Goal: Task Accomplishment & Management: Use online tool/utility

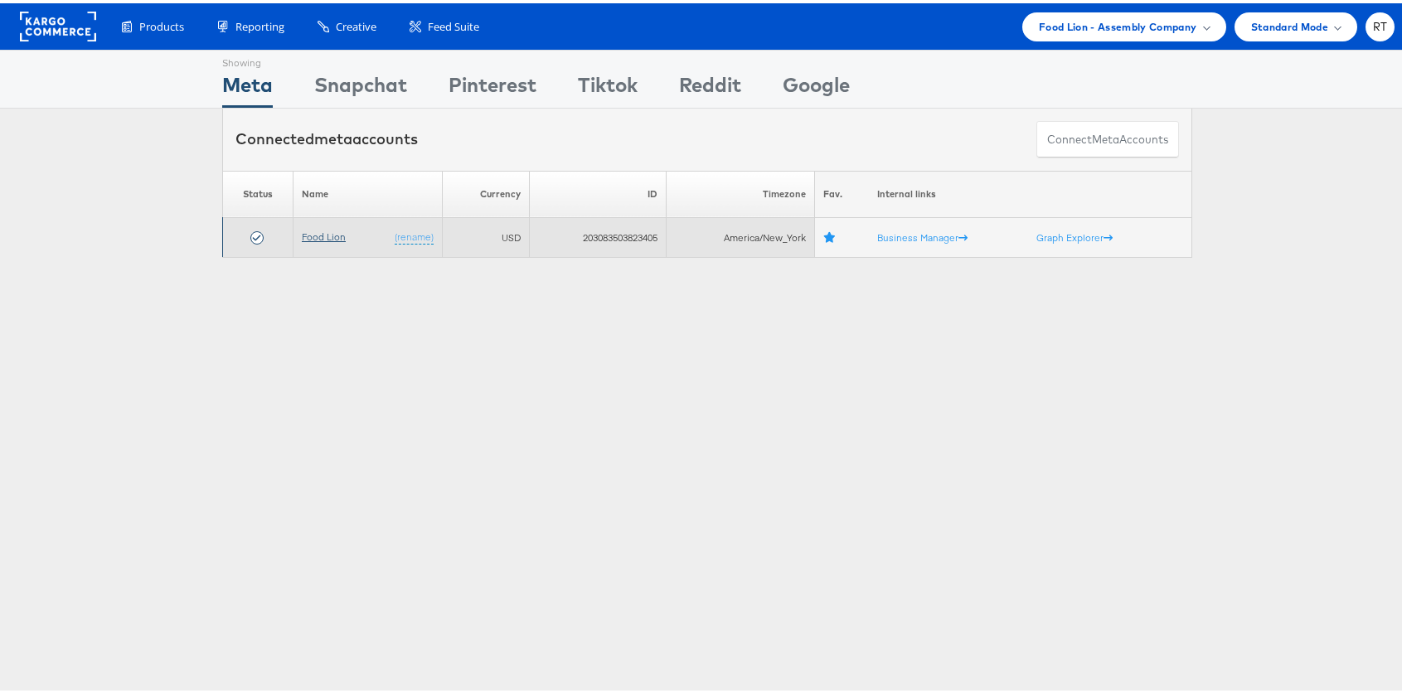
click at [321, 230] on link "Food Lion" at bounding box center [324, 233] width 44 height 12
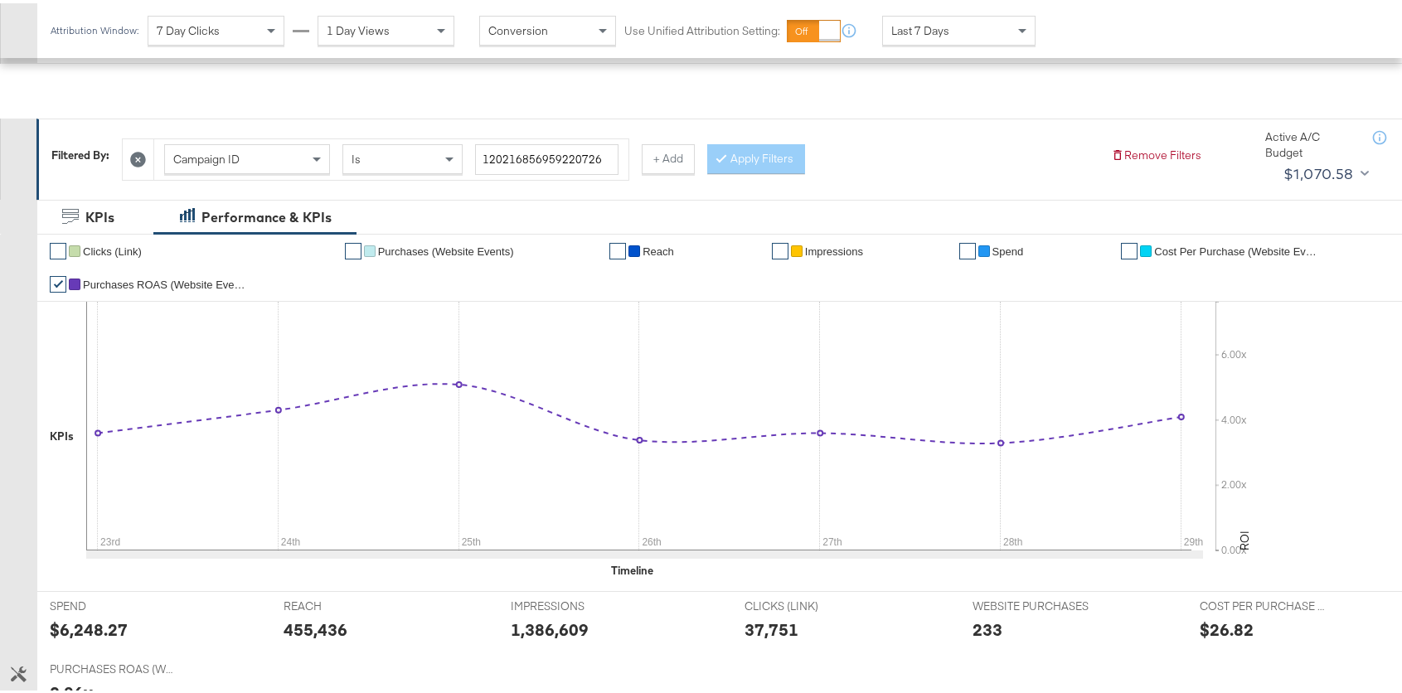
scroll to position [139, 0]
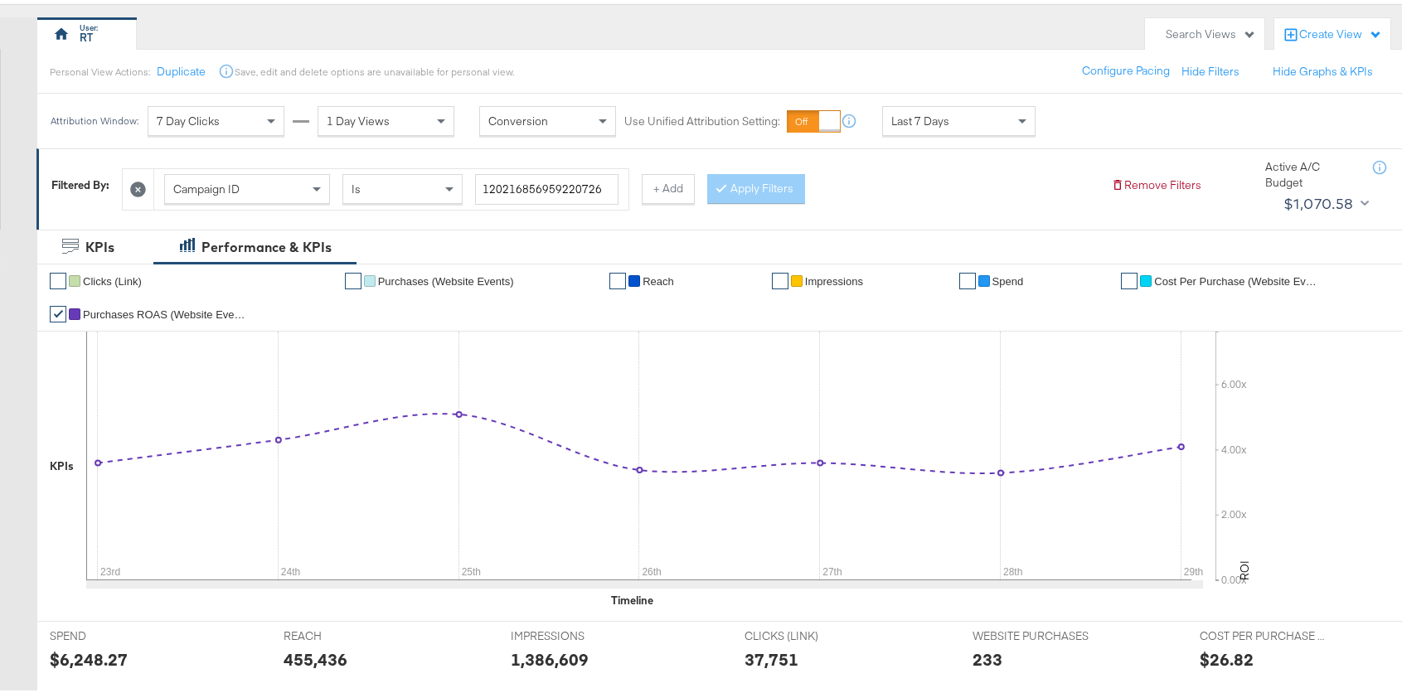
click at [948, 117] on span "Last 7 Days" at bounding box center [920, 117] width 58 height 15
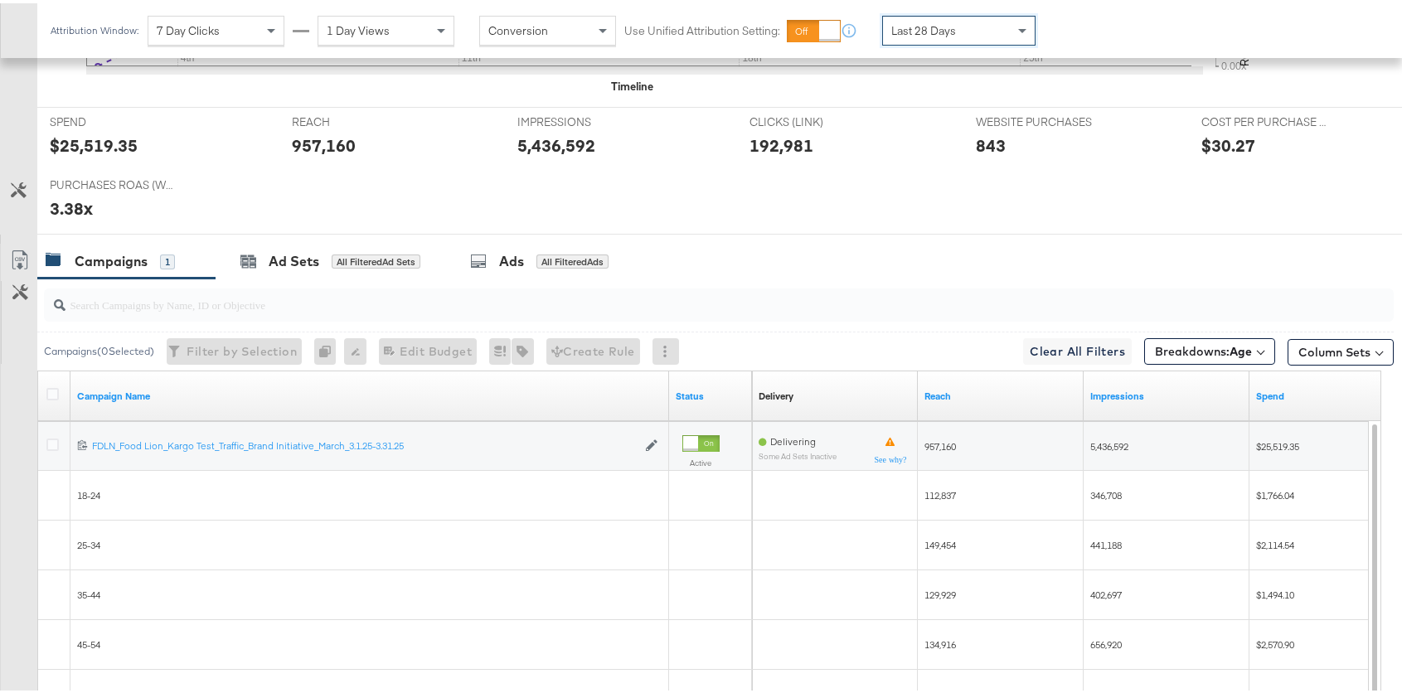
scroll to position [655, 0]
click at [1217, 357] on button "Breakdowns: Age" at bounding box center [1209, 346] width 131 height 27
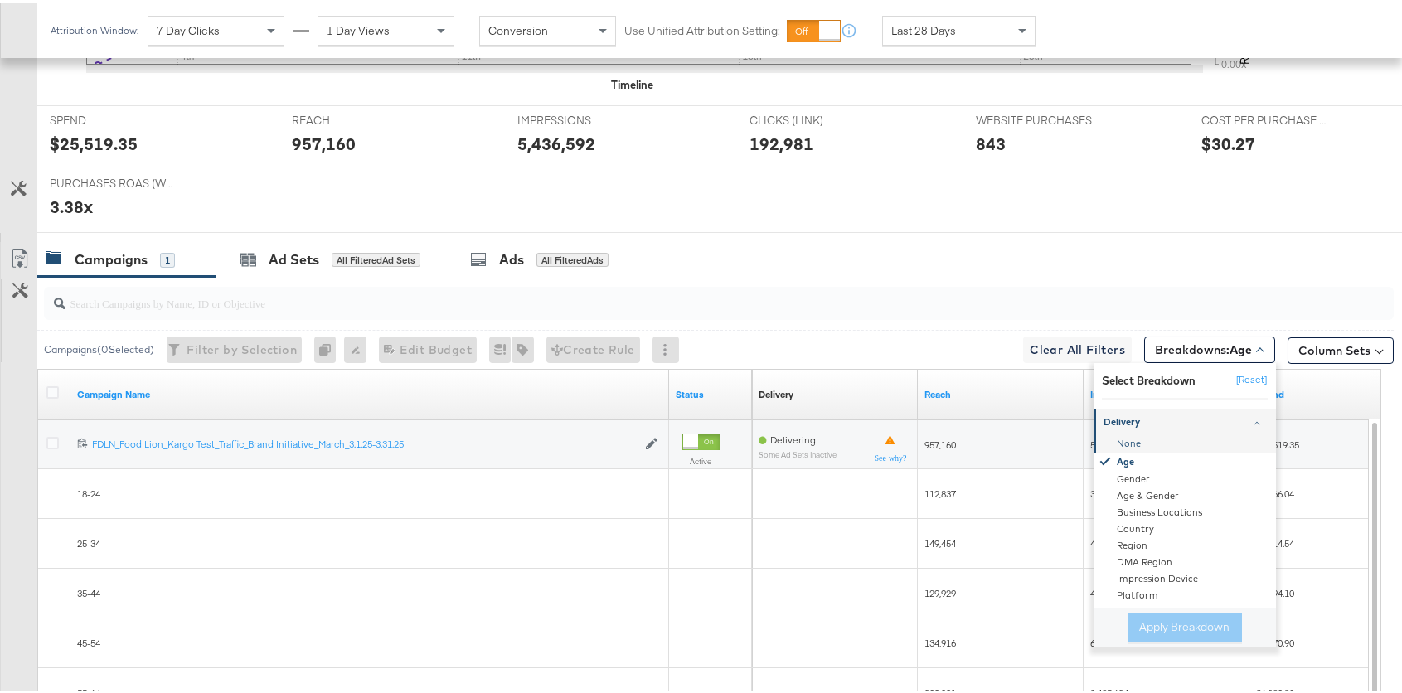
click at [1138, 434] on div "None" at bounding box center [1186, 442] width 180 height 17
click at [1179, 626] on button "Apply Breakdown" at bounding box center [1185, 624] width 114 height 30
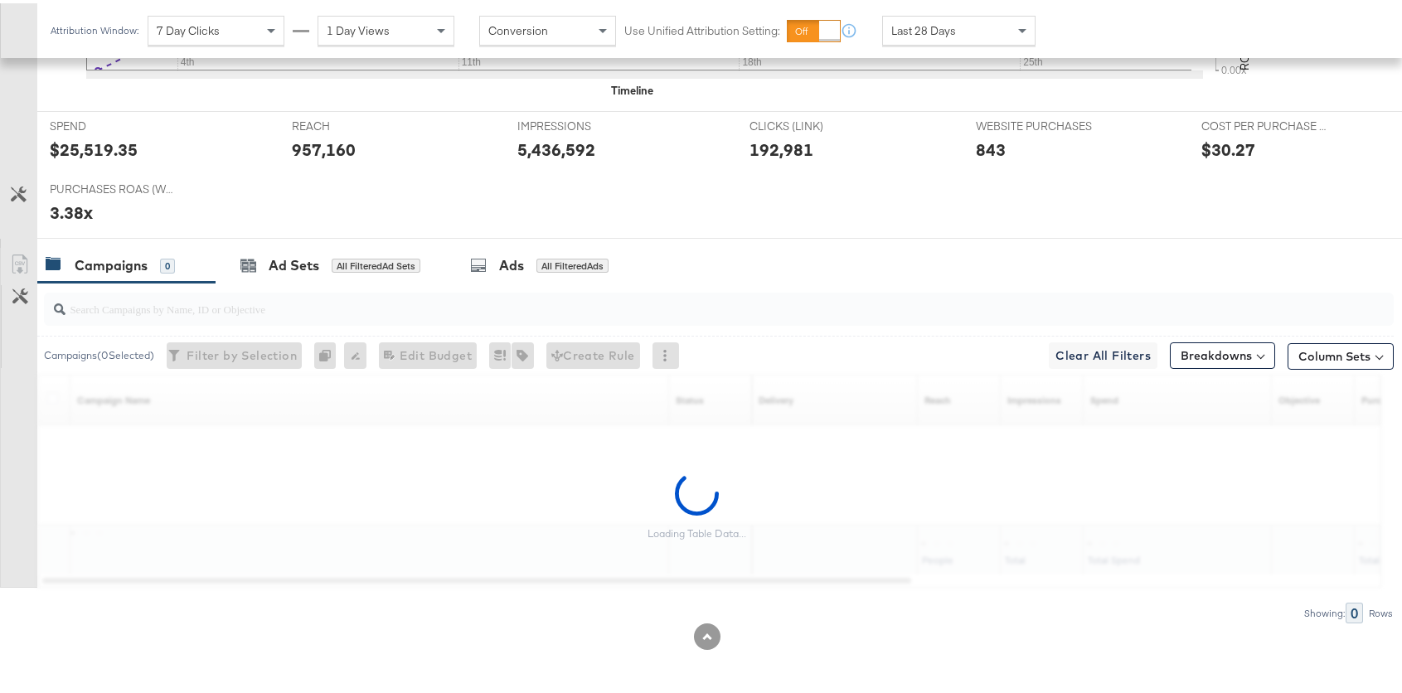
scroll to position [599, 0]
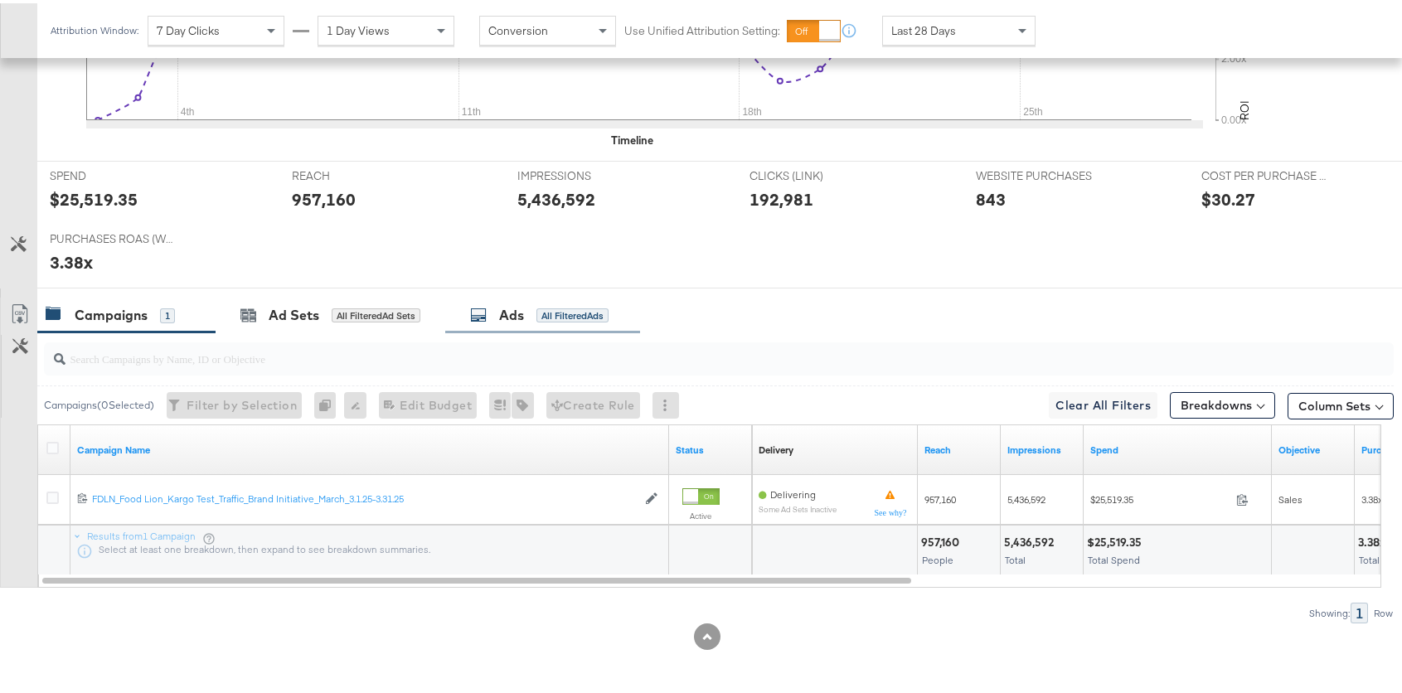
click at [534, 304] on div "Ads All Filtered Ads" at bounding box center [539, 312] width 138 height 19
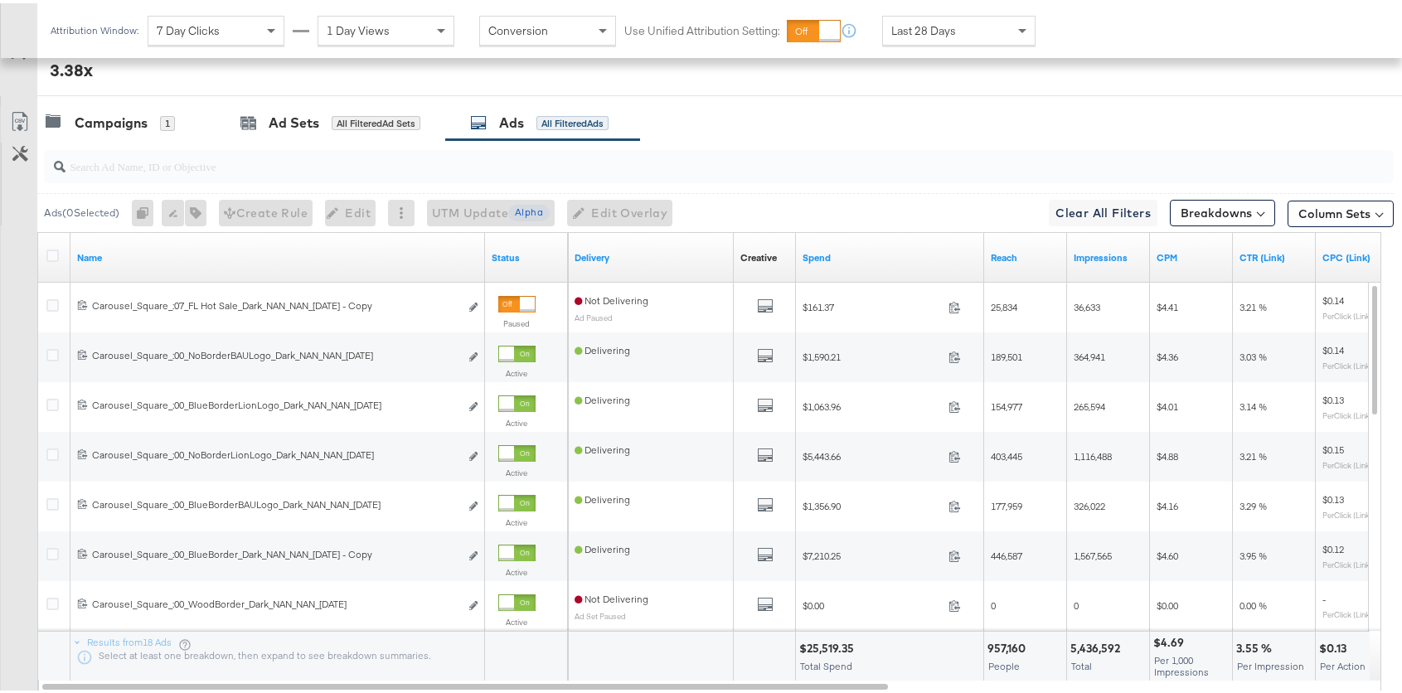
scroll to position [821, 0]
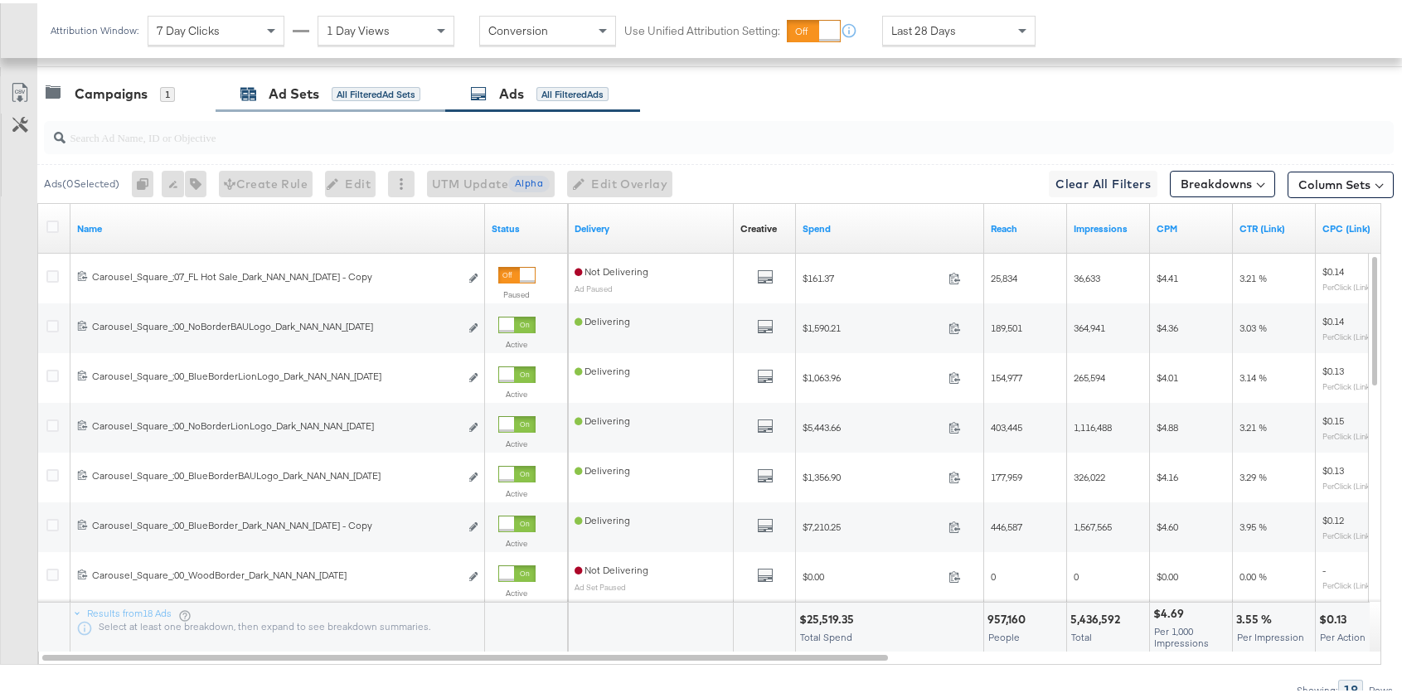
click at [293, 85] on div "Ad Sets" at bounding box center [294, 90] width 51 height 19
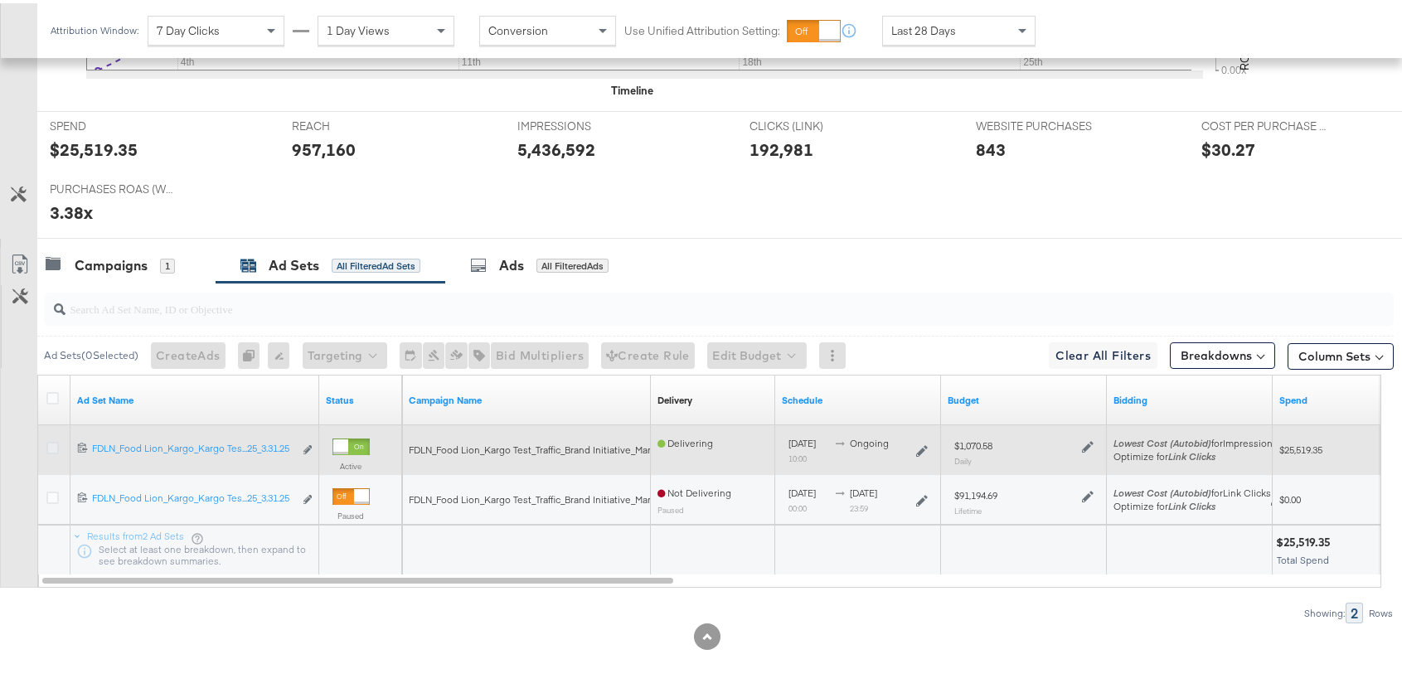
click at [53, 443] on icon at bounding box center [52, 445] width 12 height 12
click at [0, 0] on input "checkbox" at bounding box center [0, 0] width 0 height 0
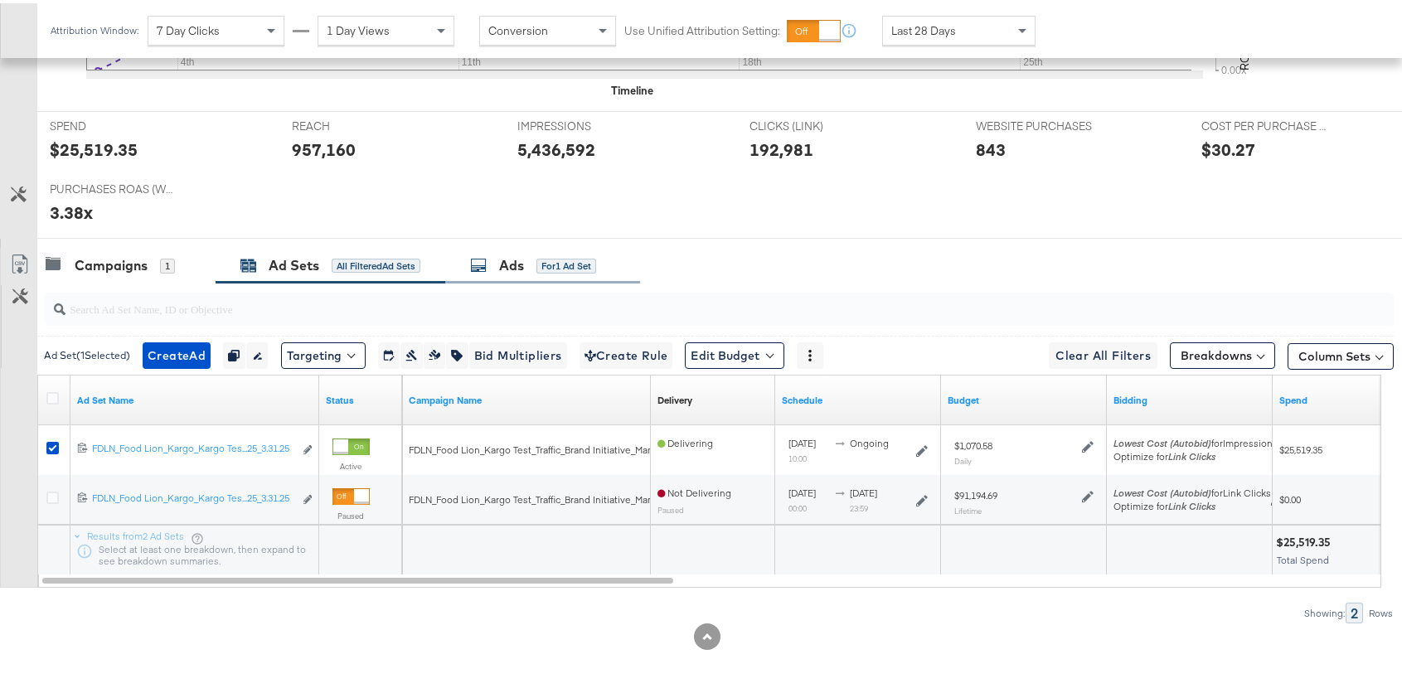
click at [506, 263] on div "Ads" at bounding box center [511, 262] width 25 height 19
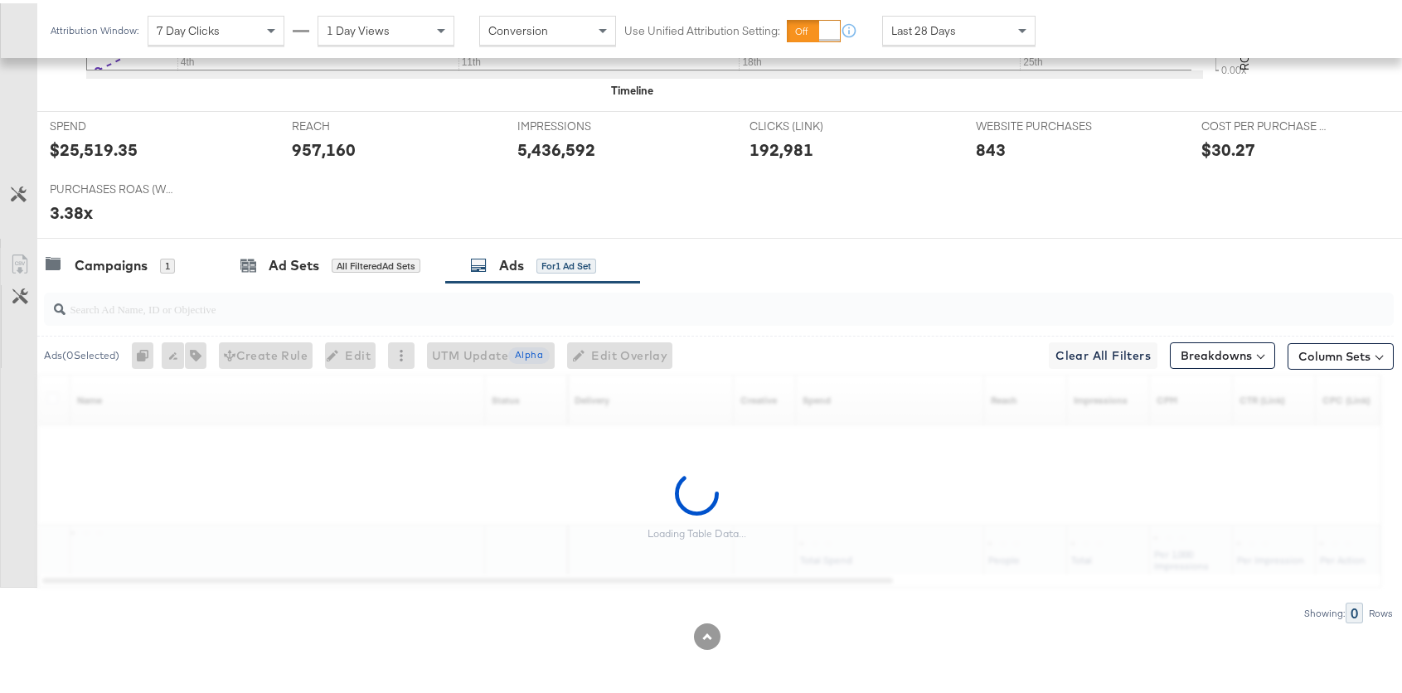
scroll to position [821, 0]
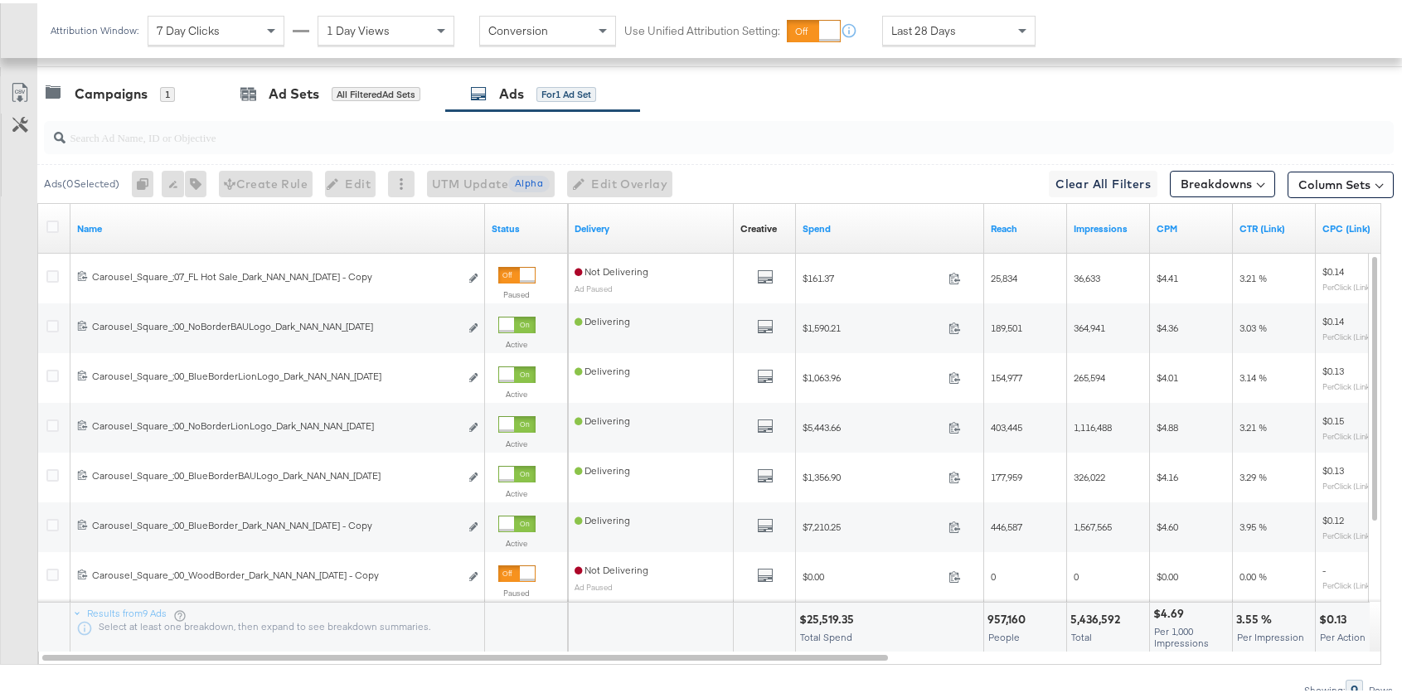
click at [335, 149] on div at bounding box center [719, 134] width 1350 height 33
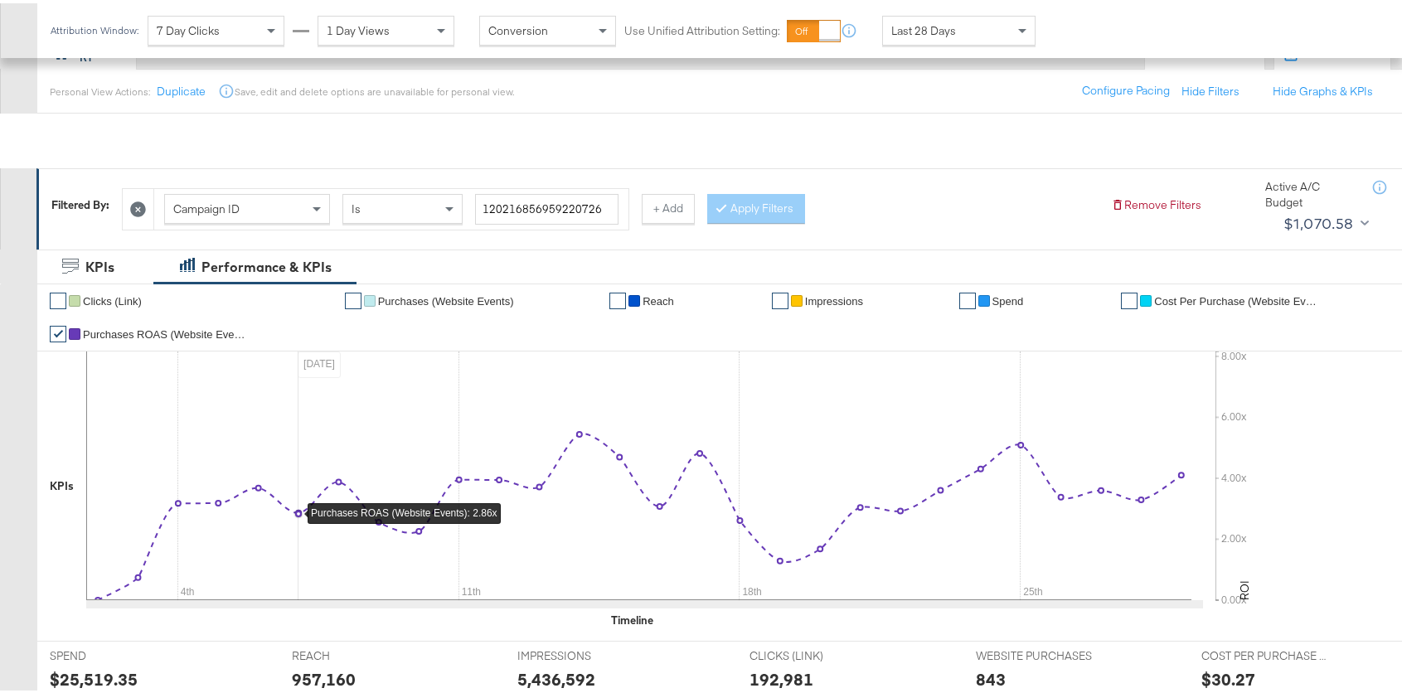
scroll to position [107, 0]
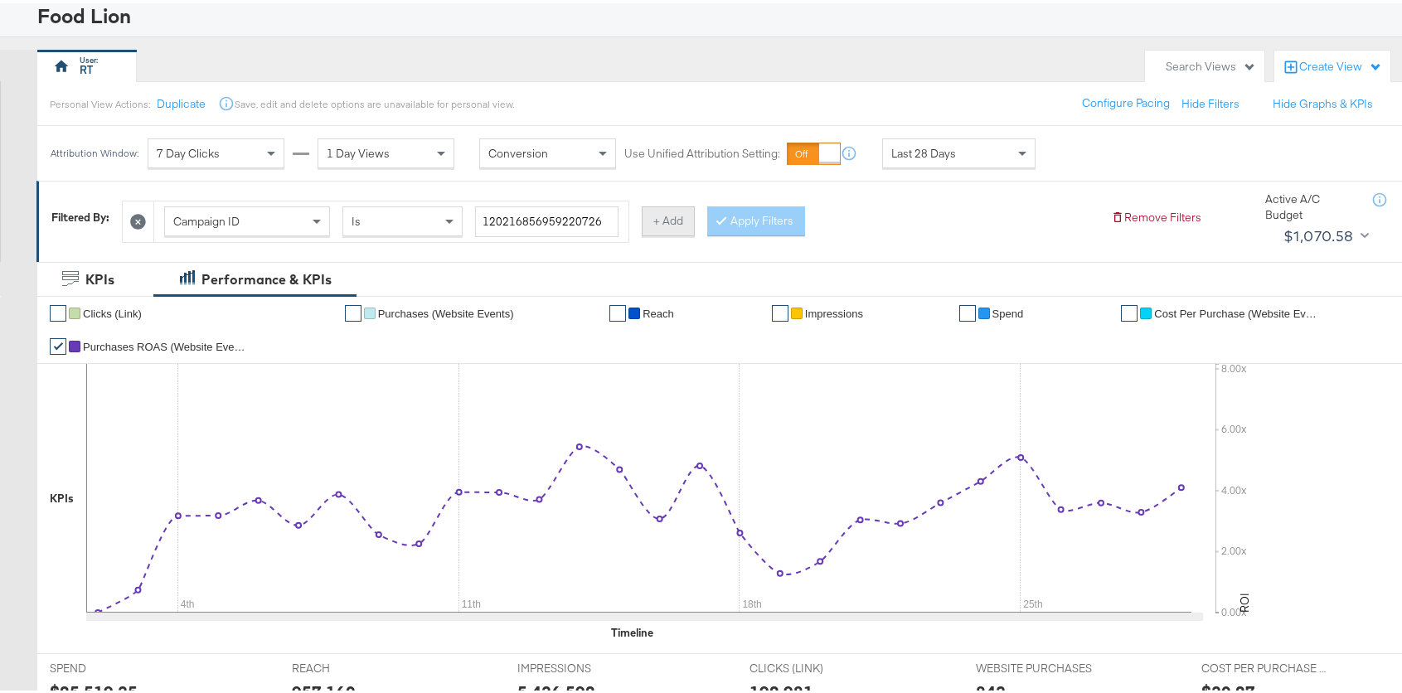
type input "logo"
click at [672, 223] on button "+ Add" at bounding box center [668, 218] width 53 height 30
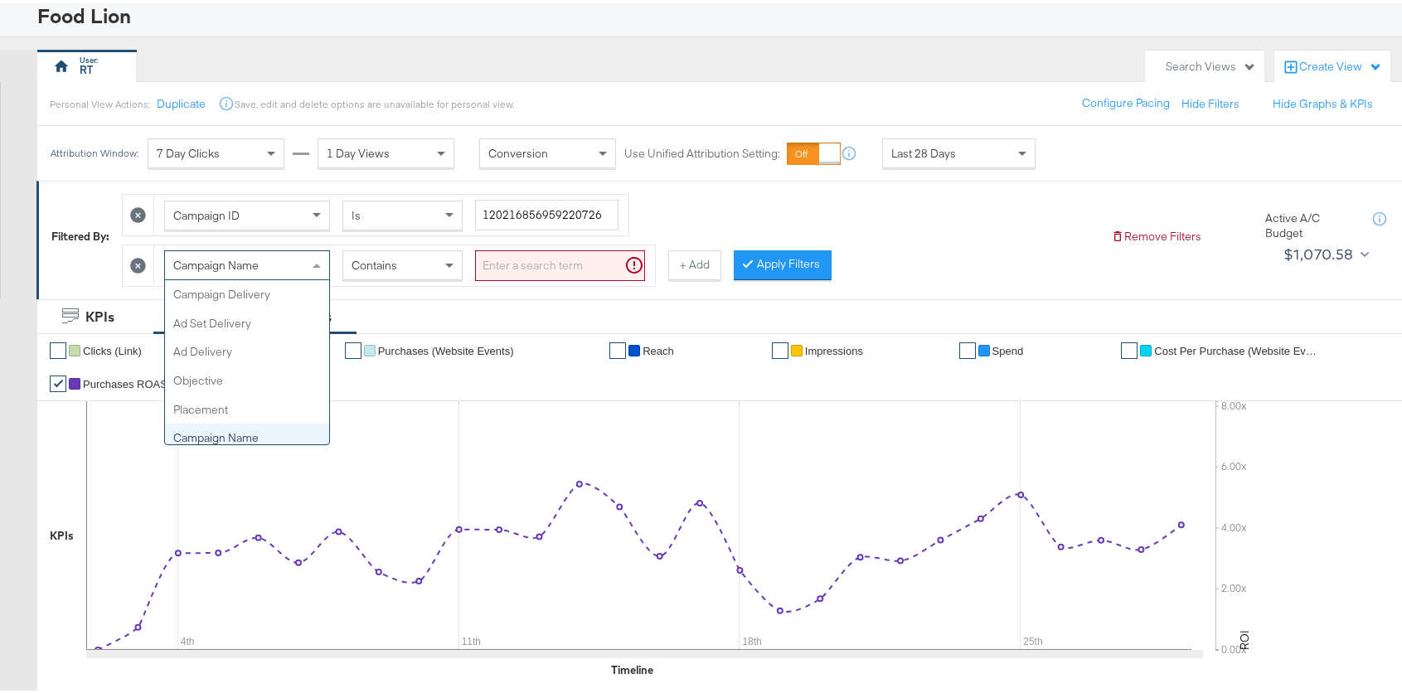
scroll to position [143, 0]
click at [267, 268] on div "Campaign Name" at bounding box center [247, 262] width 164 height 28
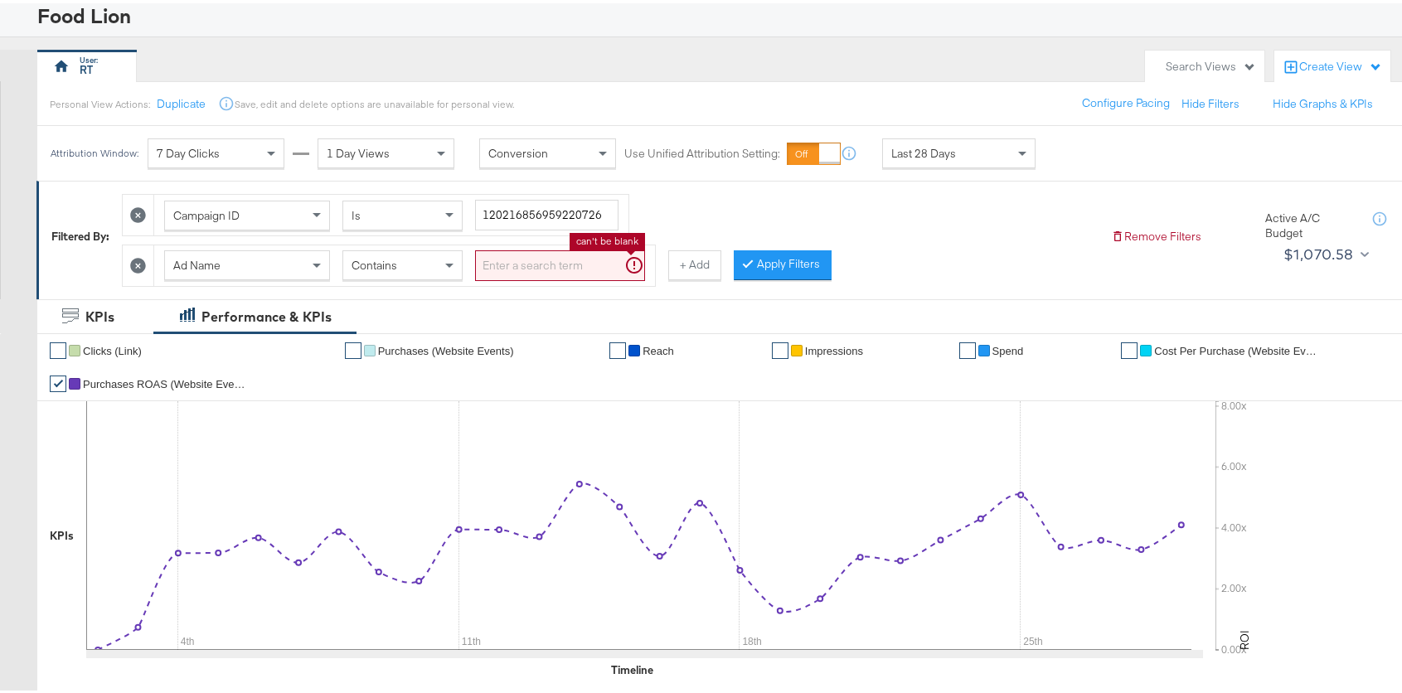
click at [528, 262] on input "search" at bounding box center [560, 262] width 170 height 31
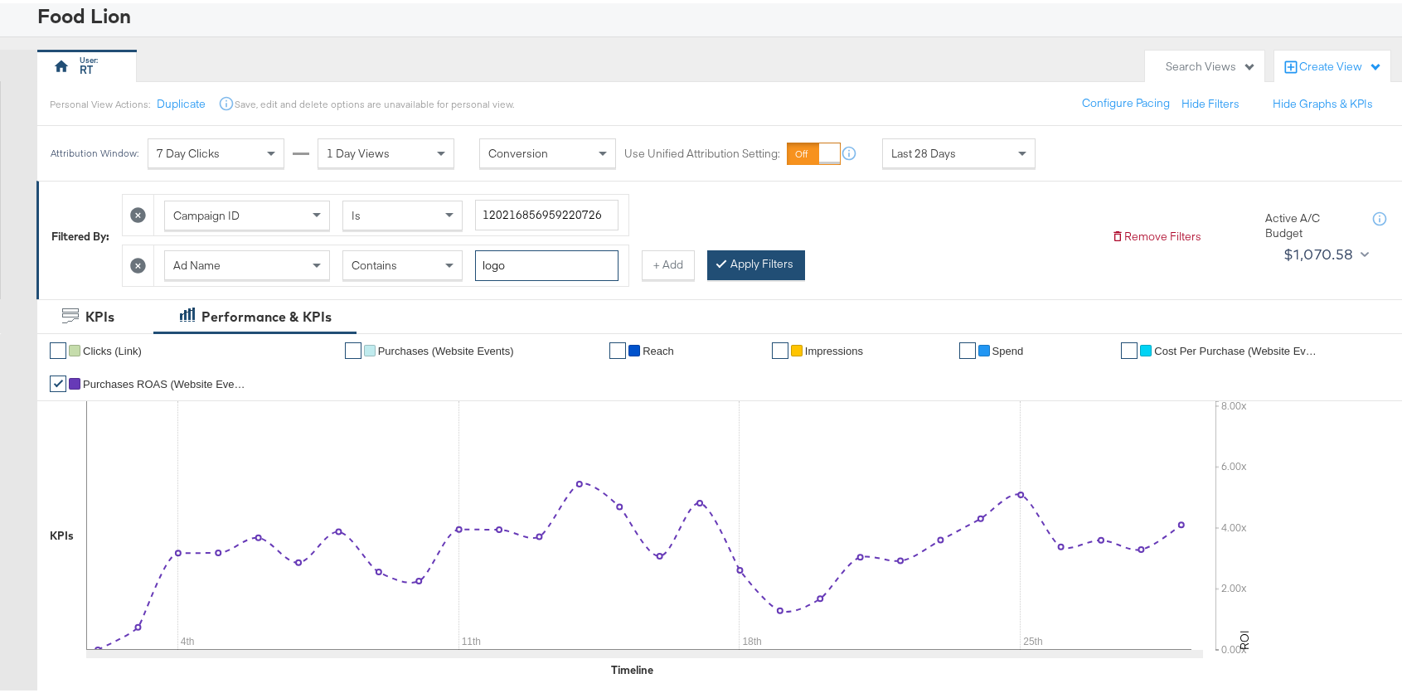
type input "logo"
click at [749, 267] on button "Apply Filters" at bounding box center [756, 262] width 98 height 30
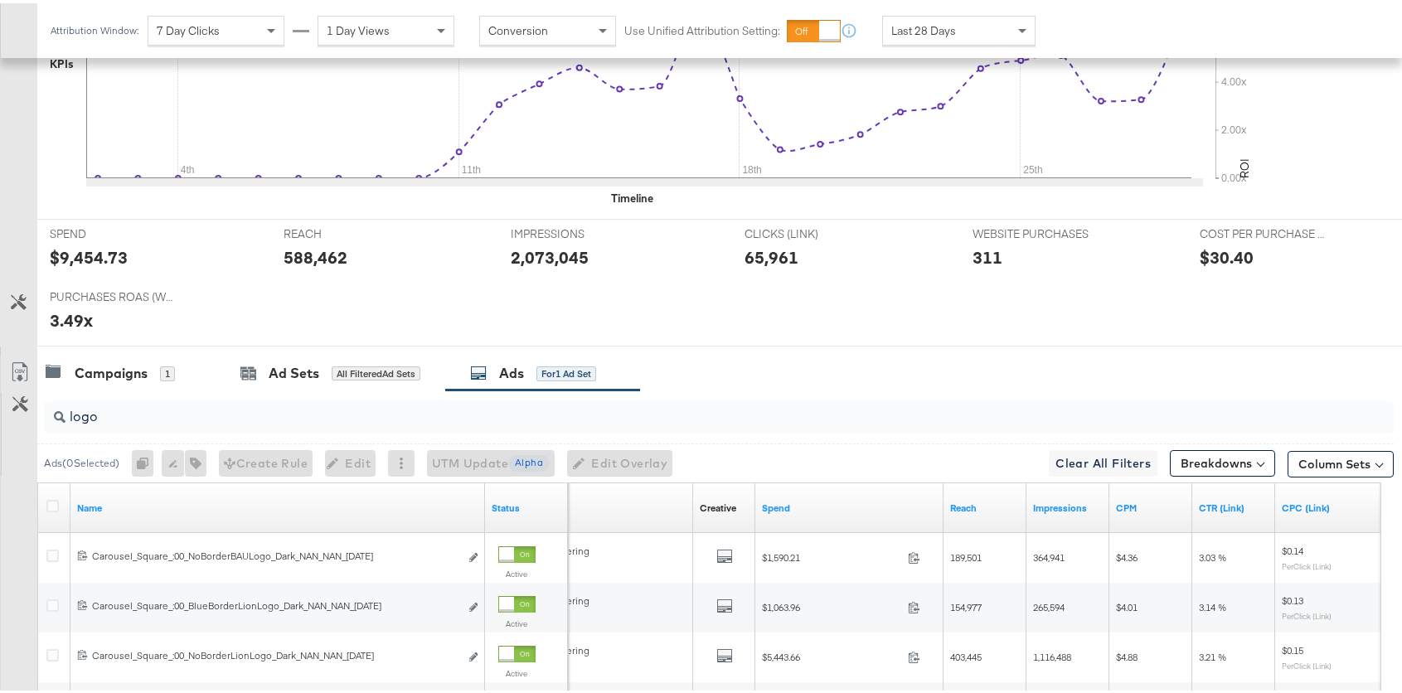
scroll to position [740, 0]
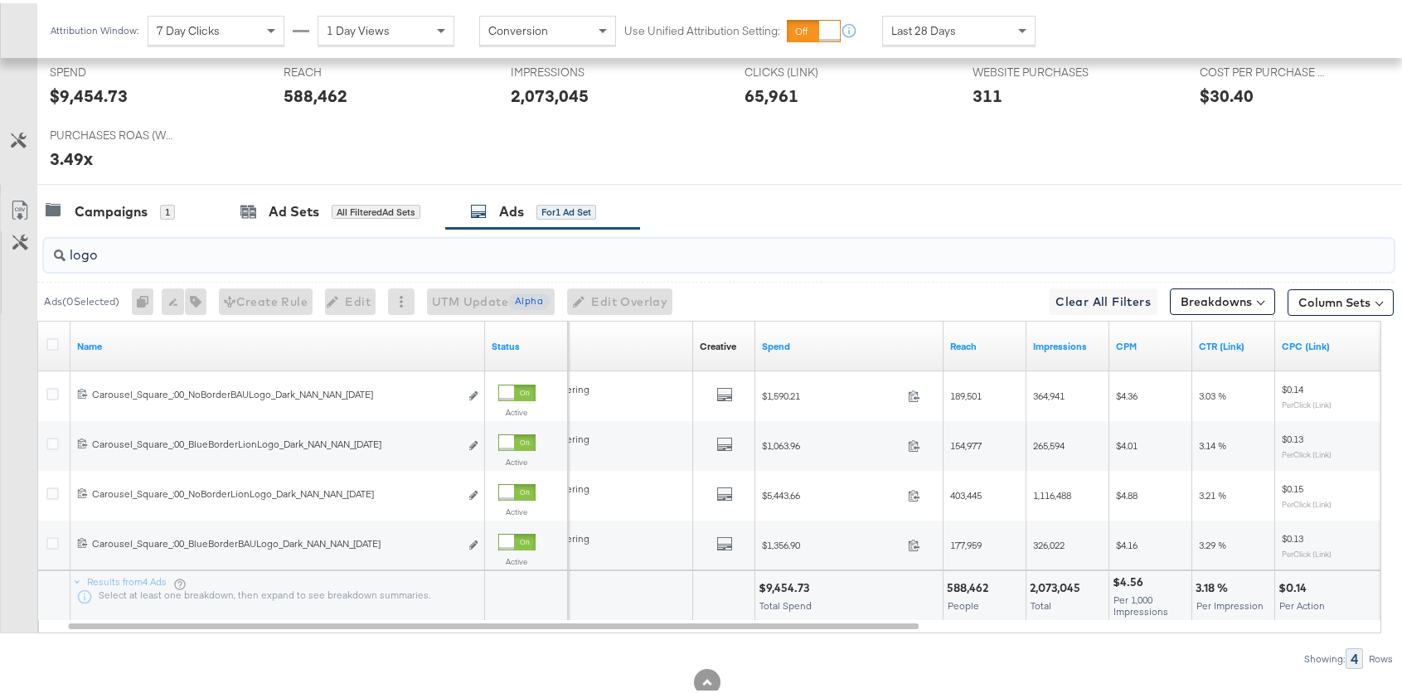
drag, startPoint x: 119, startPoint y: 253, endPoint x: -11, endPoint y: 253, distance: 130.2
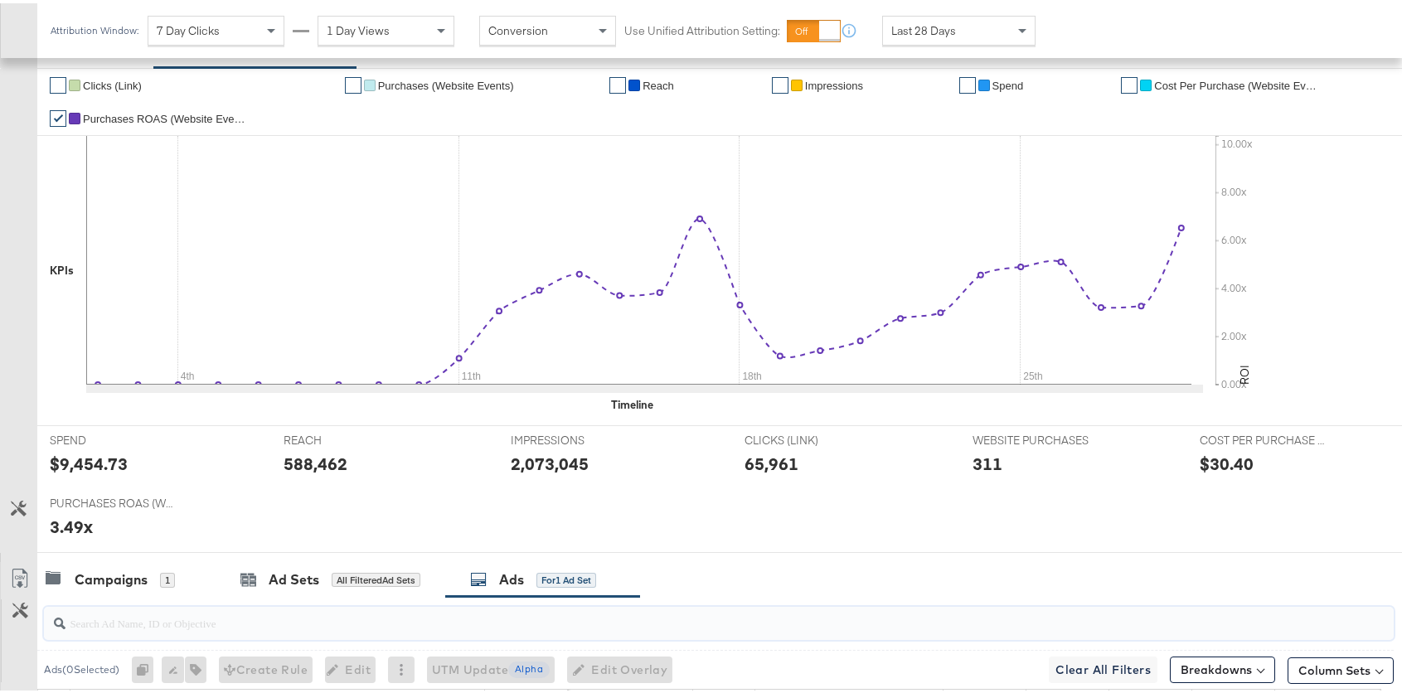
scroll to position [368, 0]
